Goal: Task Accomplishment & Management: Manage account settings

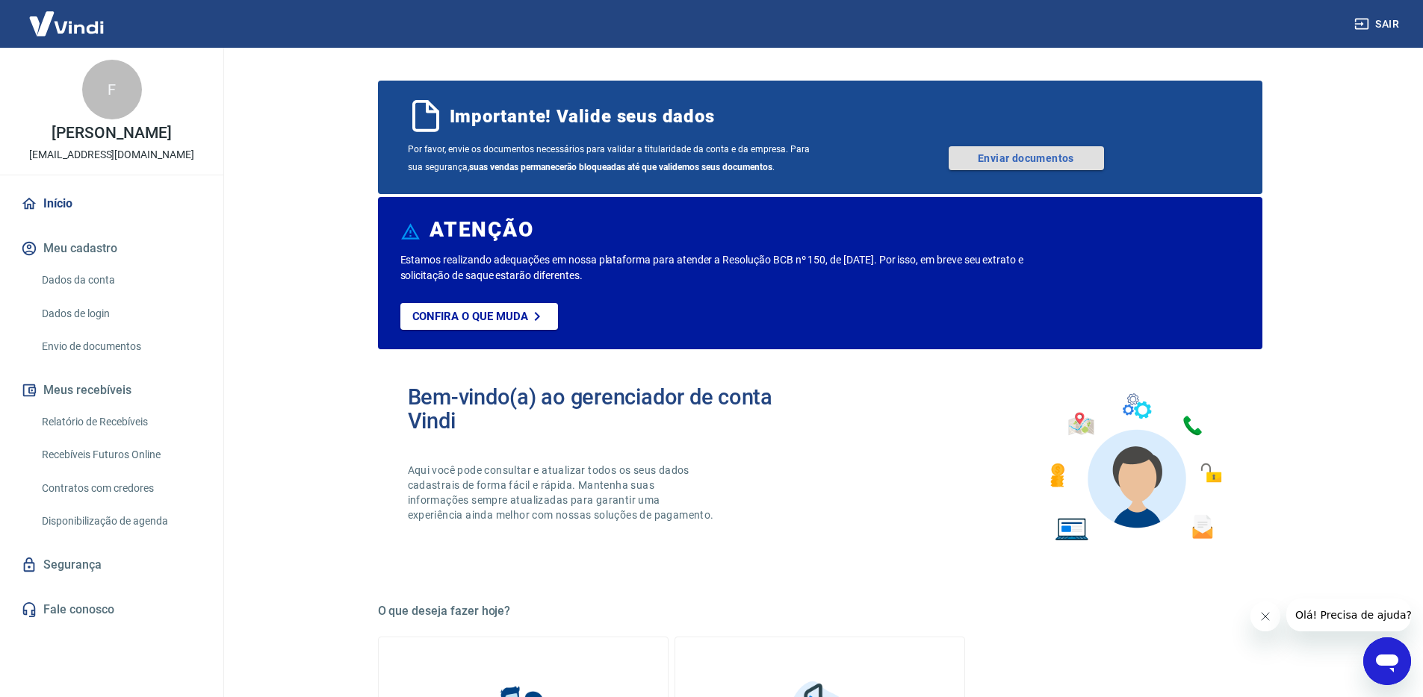
click at [1008, 158] on link "Enviar documentos" at bounding box center [1025, 158] width 155 height 24
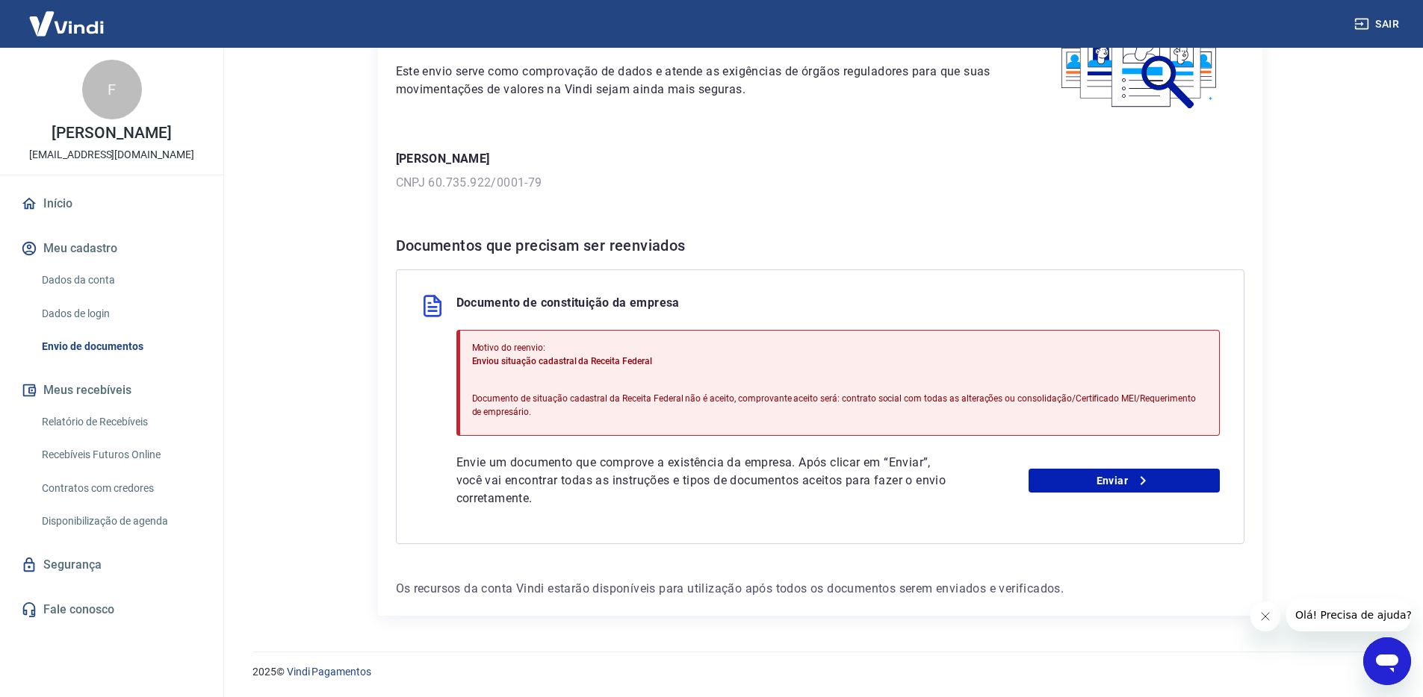
scroll to position [129, 0]
click at [837, 400] on p "Documento de situação cadastral da Receita Federal não é aceito, comprovante ac…" at bounding box center [839, 404] width 735 height 27
click at [781, 405] on p "Documento de situação cadastral da Receita Federal não é aceito, comprovante ac…" at bounding box center [839, 404] width 735 height 27
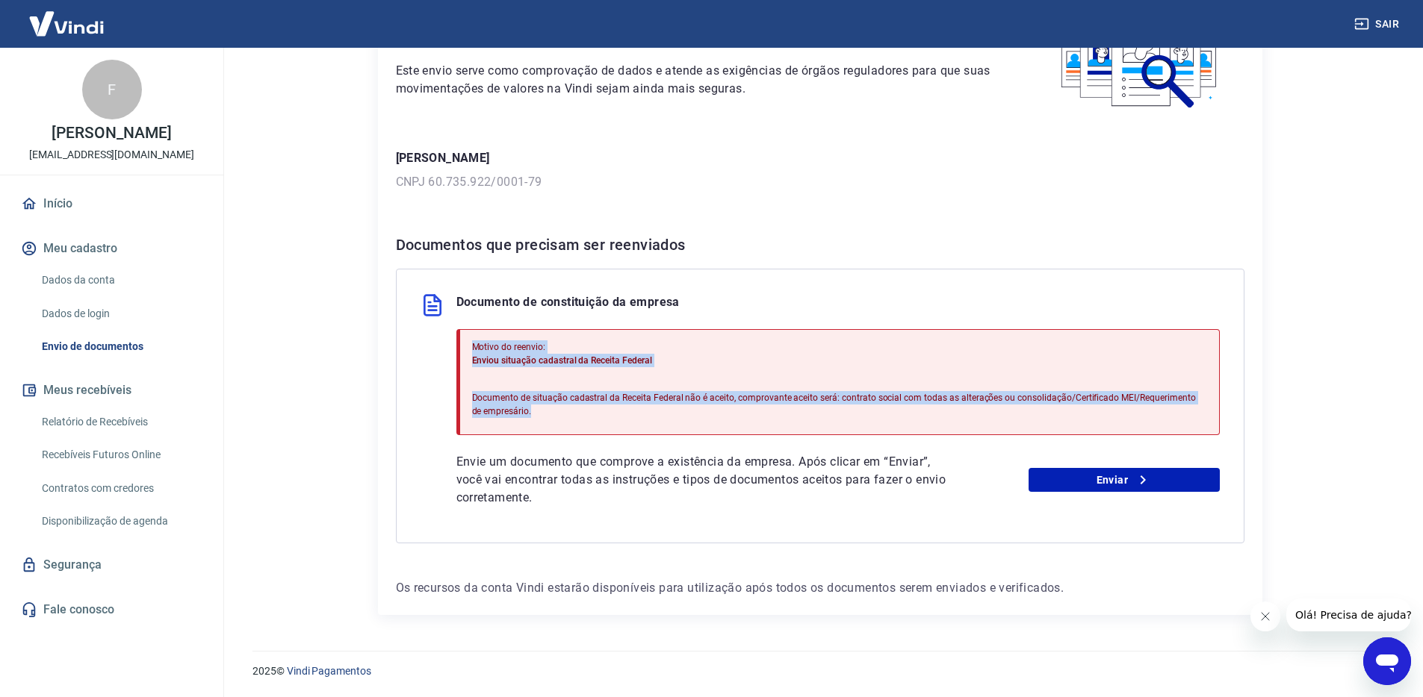
drag, startPoint x: 541, startPoint y: 410, endPoint x: 472, endPoint y: 351, distance: 90.6
click at [472, 351] on div "Motivo do reenvio: Enviou situação cadastral da Receita Federal Documento de si…" at bounding box center [839, 383] width 735 height 96
copy div "Motivo do reenvio: Enviou situação cadastral da Receita Federal Documento de si…"
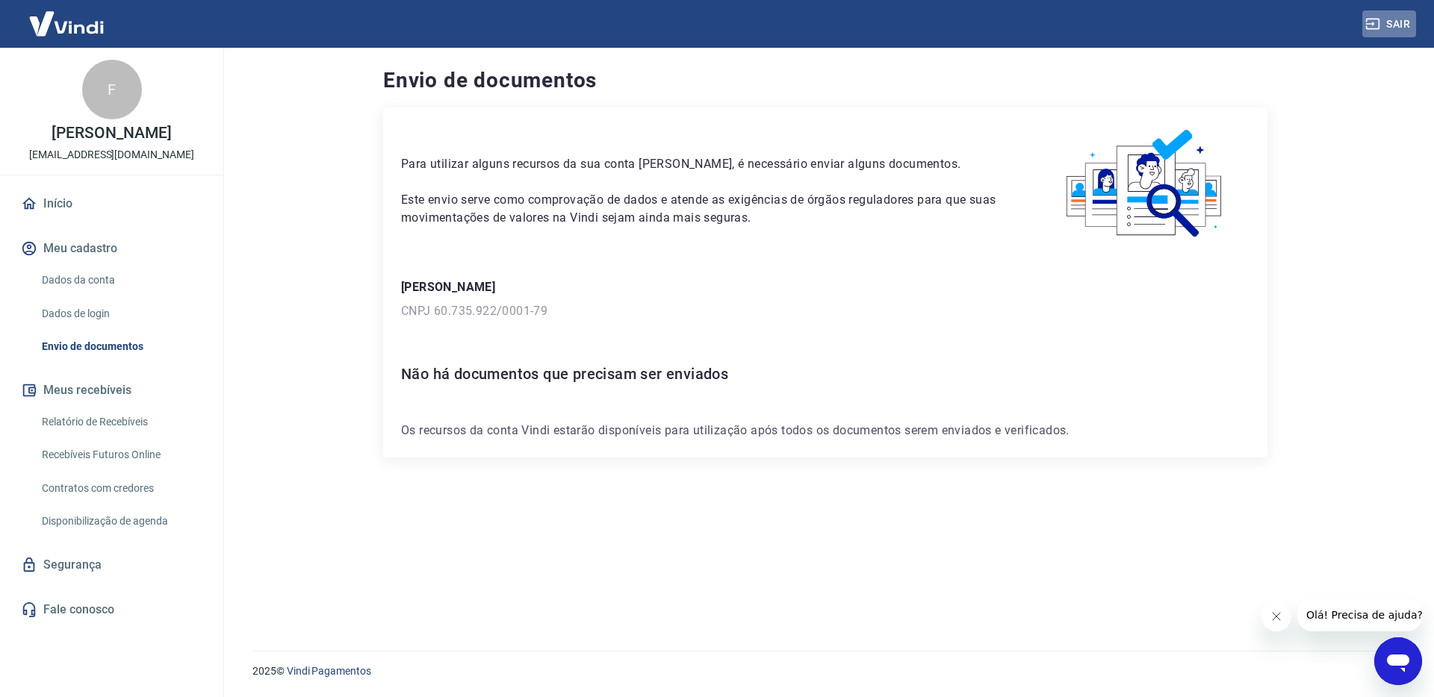
click at [1394, 16] on button "Sair" at bounding box center [1389, 24] width 54 height 28
